Goal: Check status: Check status

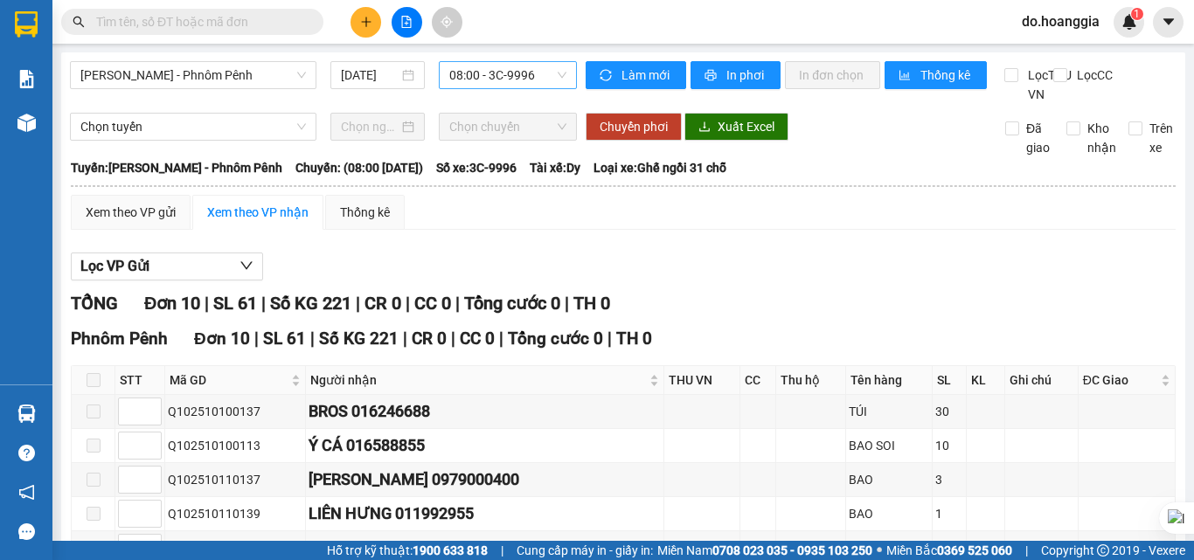
click at [531, 71] on span "08:00 - 3C-9996" at bounding box center [507, 75] width 117 height 26
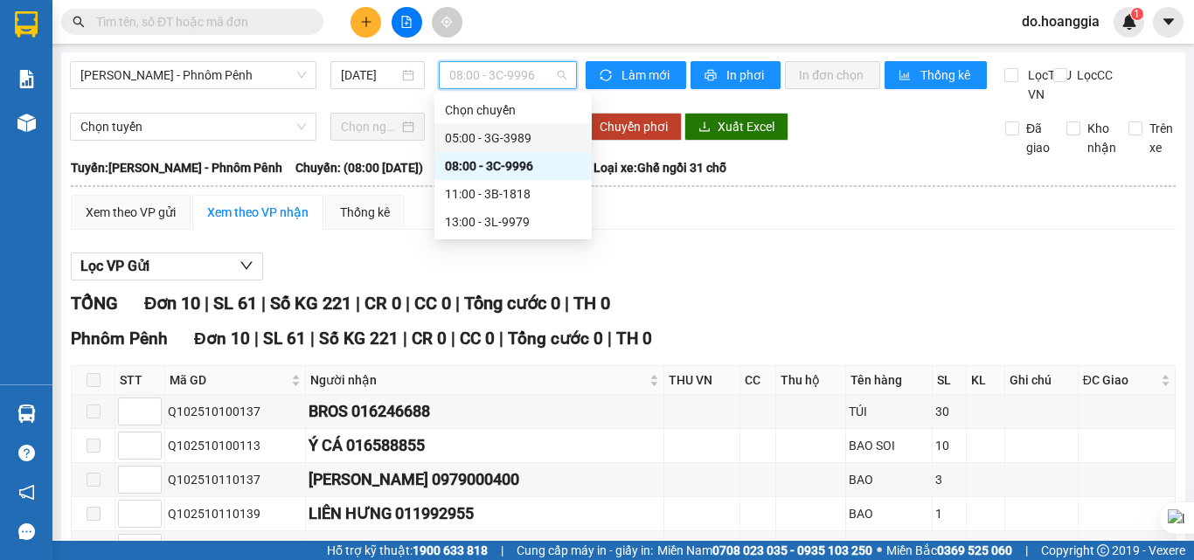
click at [520, 137] on div "05:00 - 3G-3989" at bounding box center [513, 137] width 136 height 19
